Goal: Transaction & Acquisition: Purchase product/service

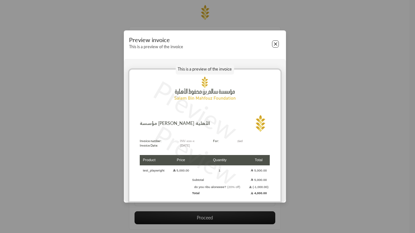
click at [275, 44] on button "Close" at bounding box center [275, 43] width 7 height 7
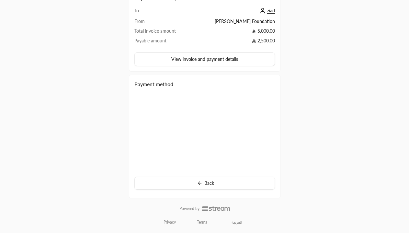
scroll to position [49, 0]
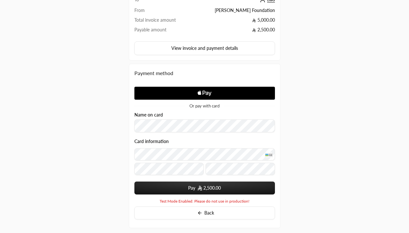
click at [204, 188] on span "2,500.00" at bounding box center [211, 188] width 17 height 6
